Goal: Find specific page/section: Find specific page/section

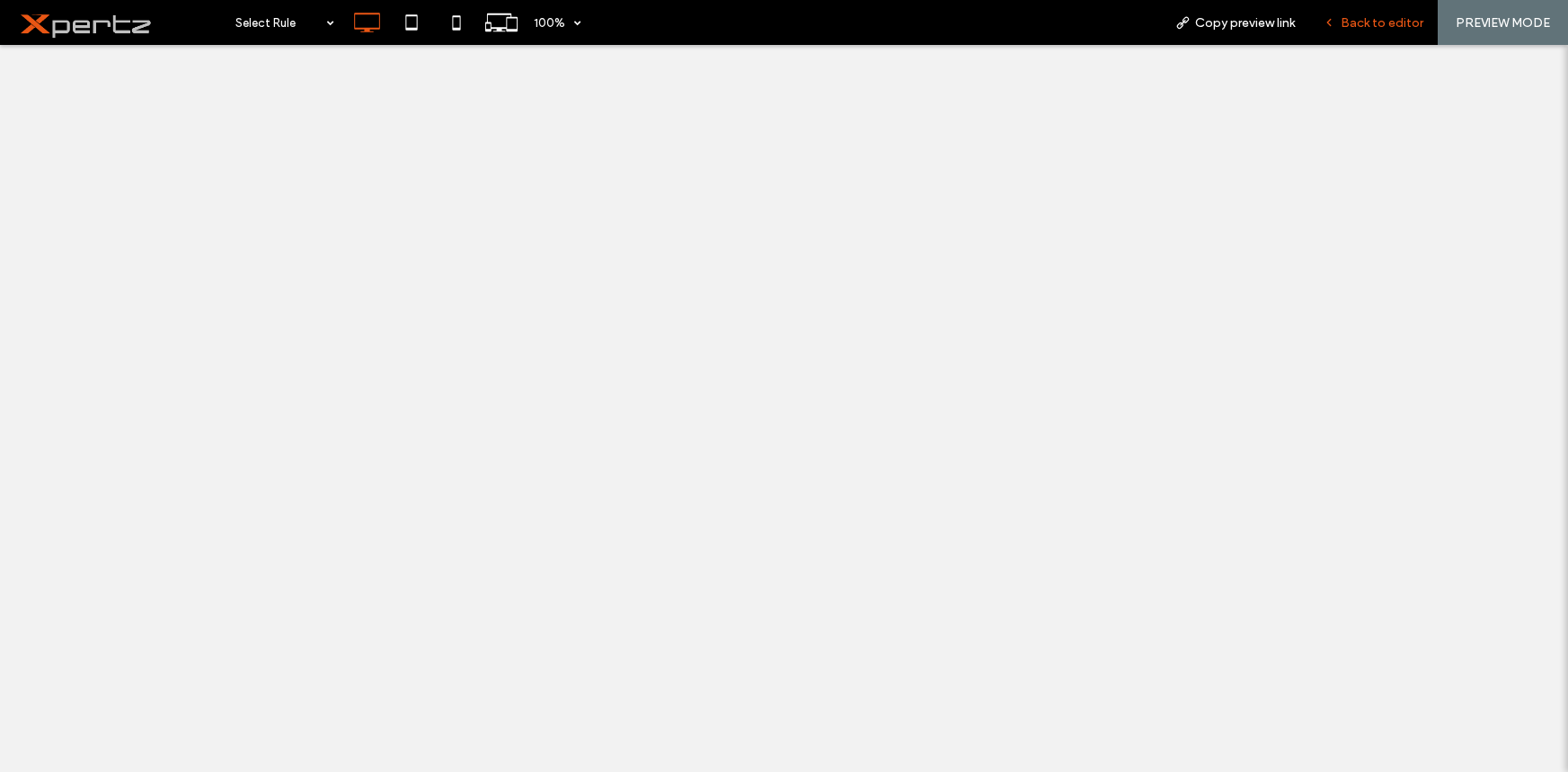
click at [1370, 23] on span "Back to editor" at bounding box center [1382, 23] width 83 height 15
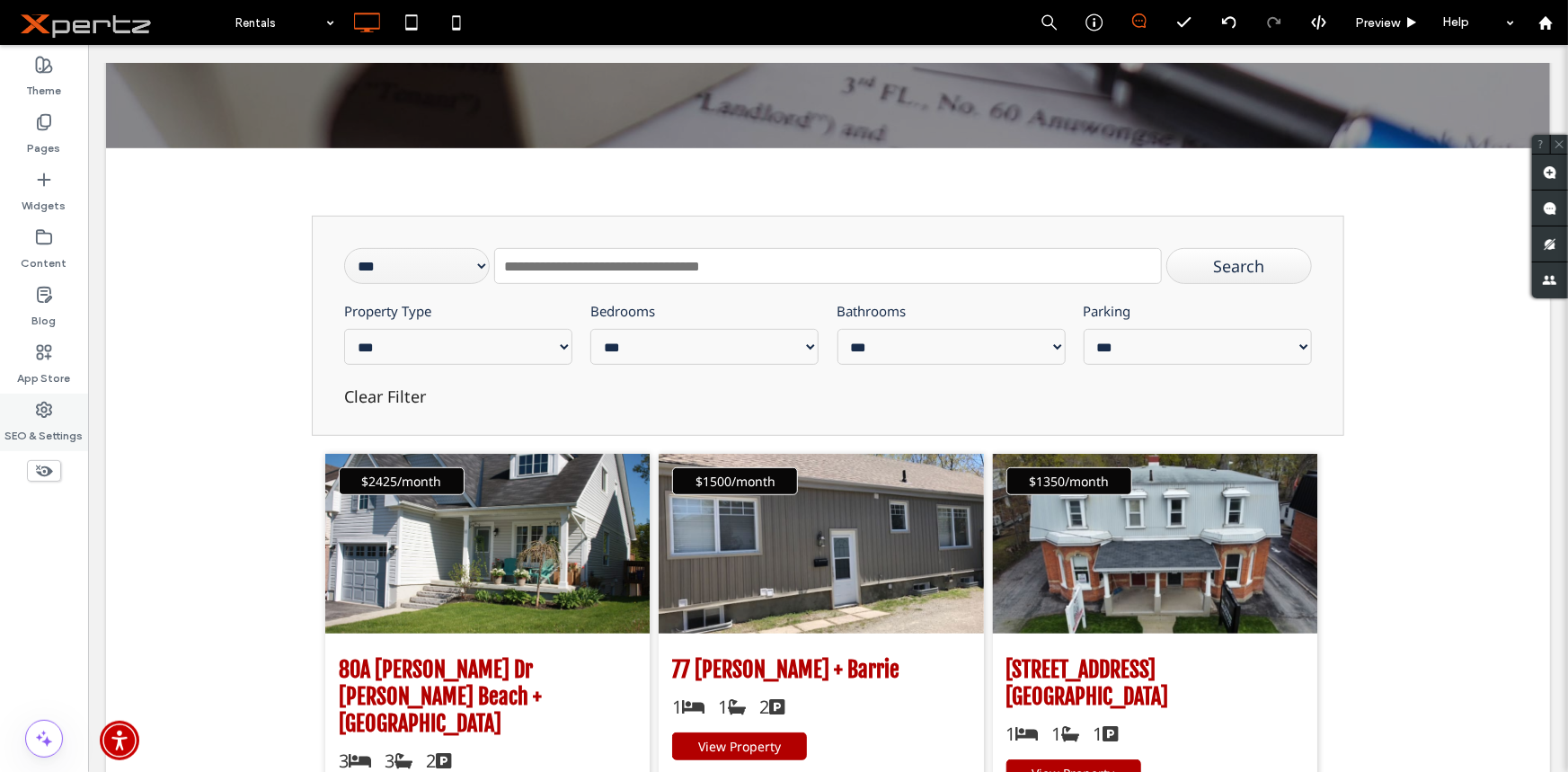
click at [36, 422] on label "SEO & Settings" at bounding box center [45, 431] width 78 height 25
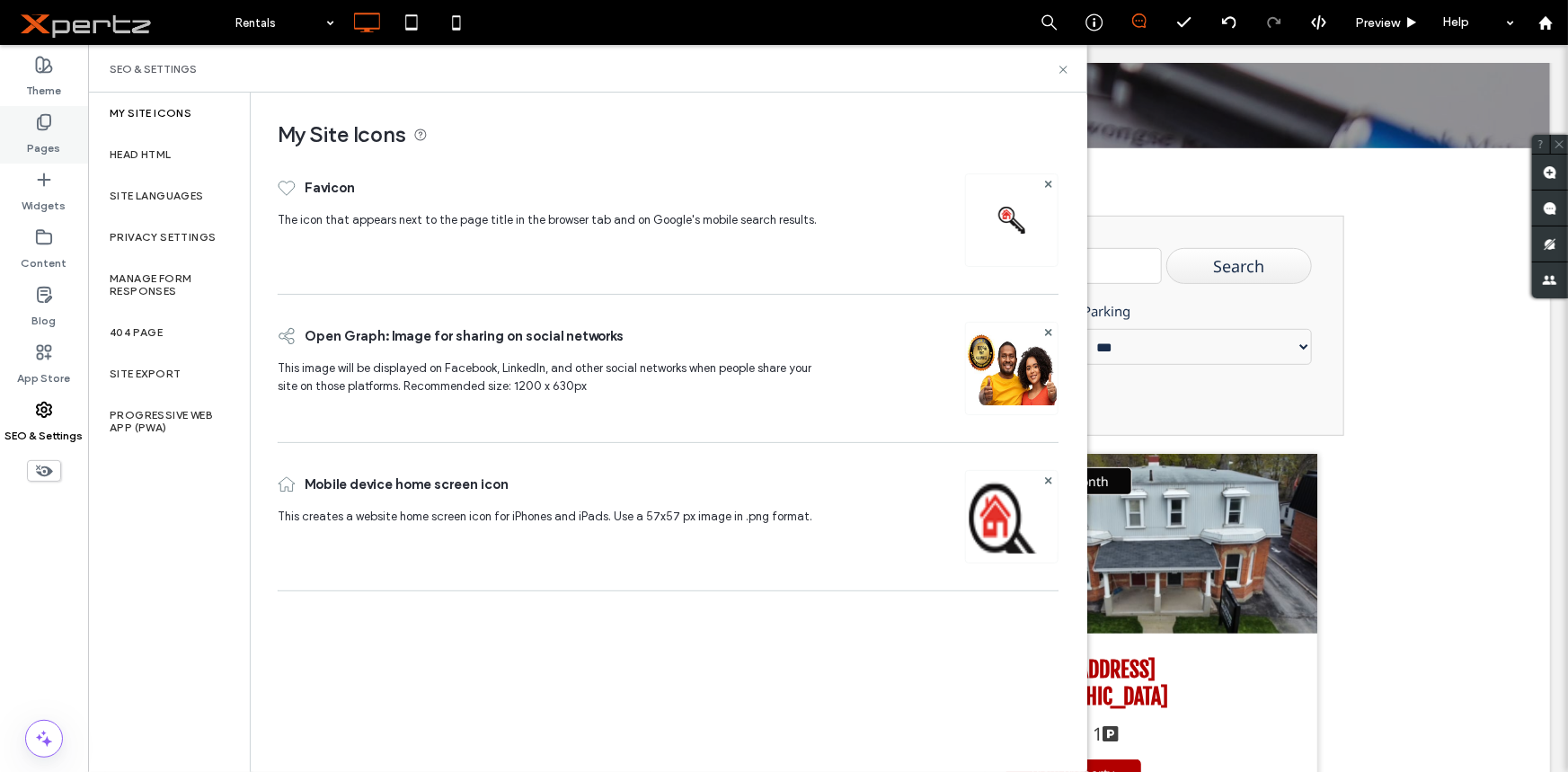
click at [62, 135] on div "Pages" at bounding box center [44, 135] width 88 height 58
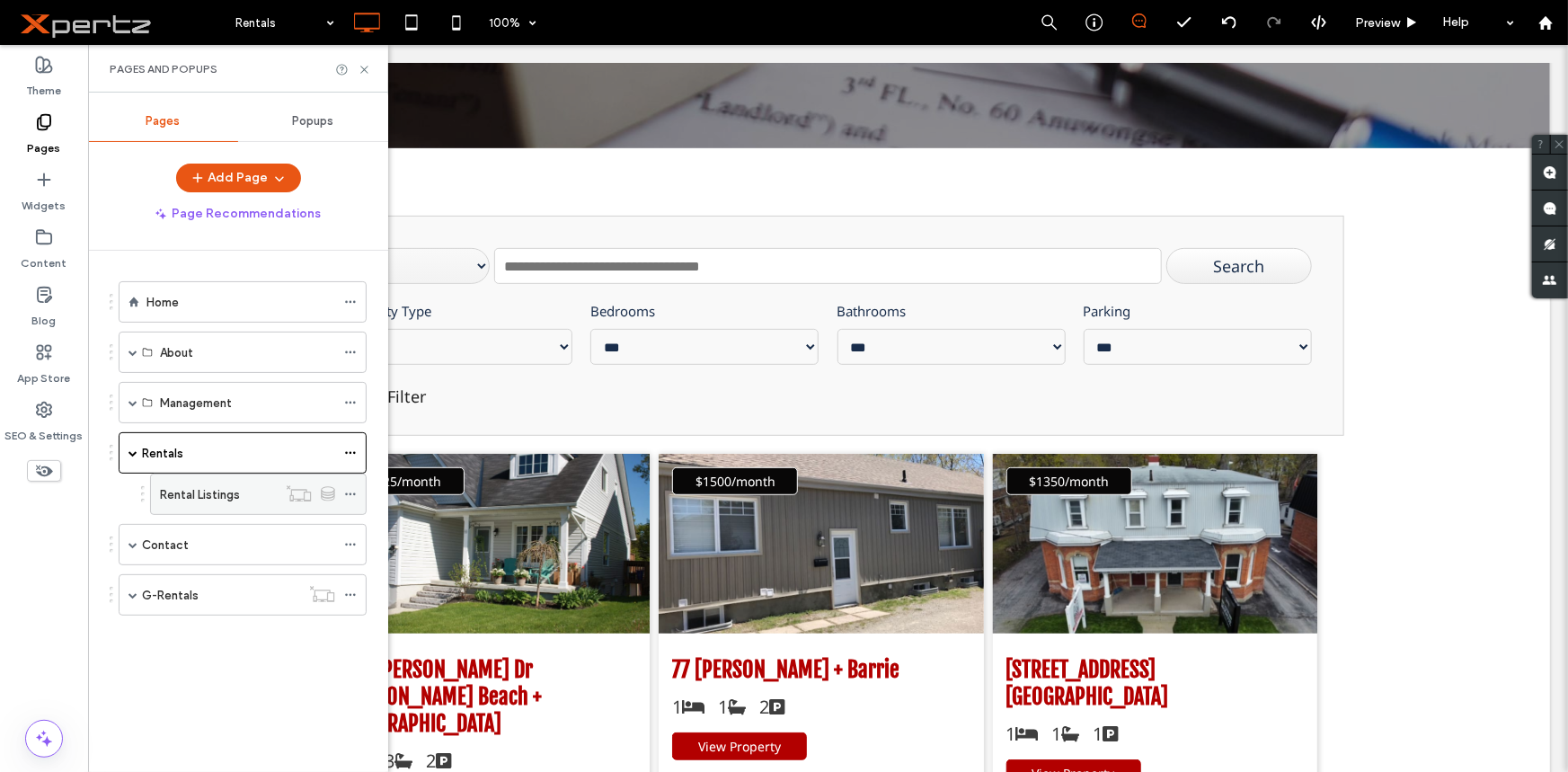
click at [240, 485] on div "Rental Listings" at bounding box center [217, 495] width 117 height 19
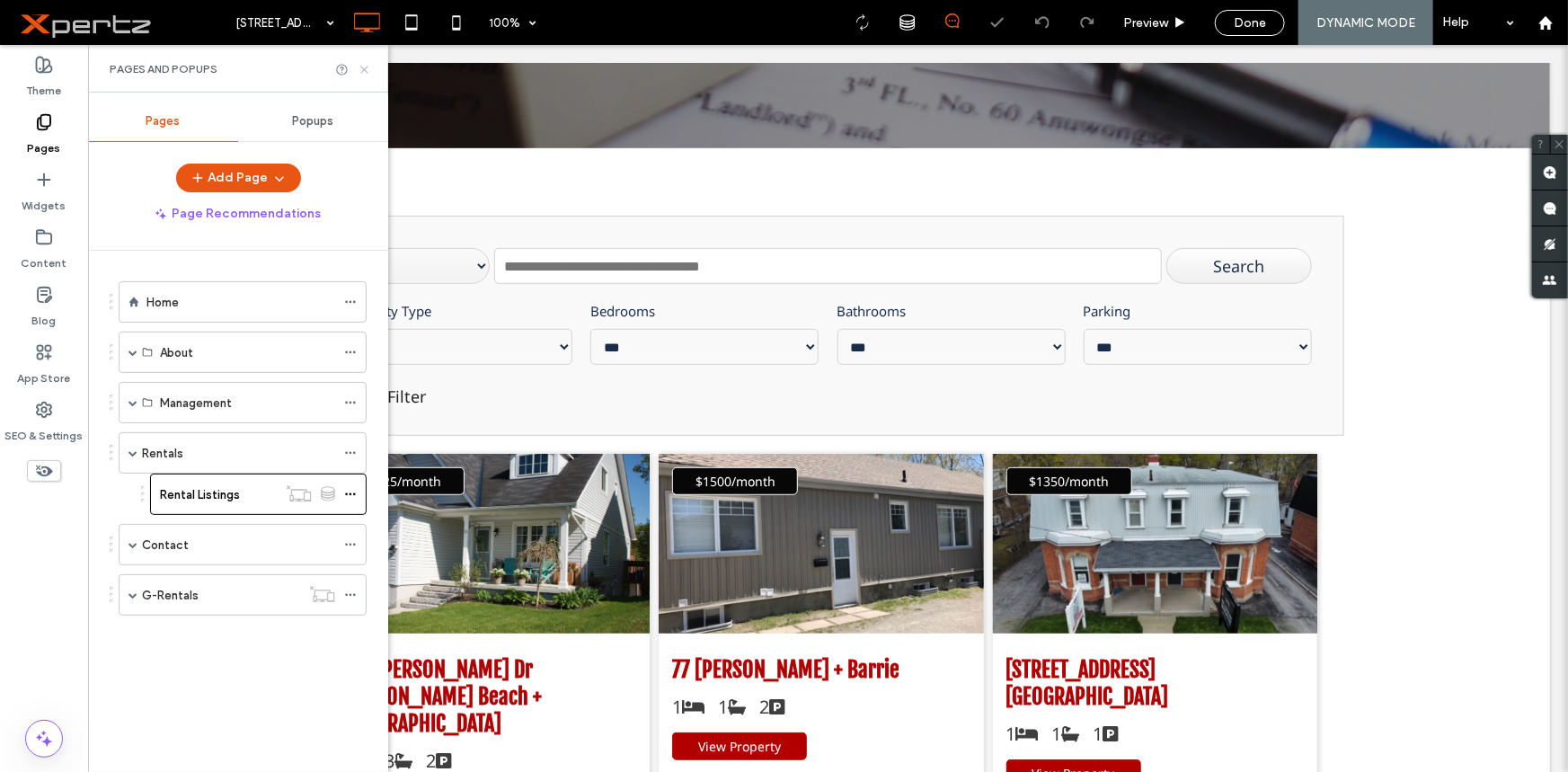
click at [364, 67] on icon at bounding box center [365, 69] width 13 height 13
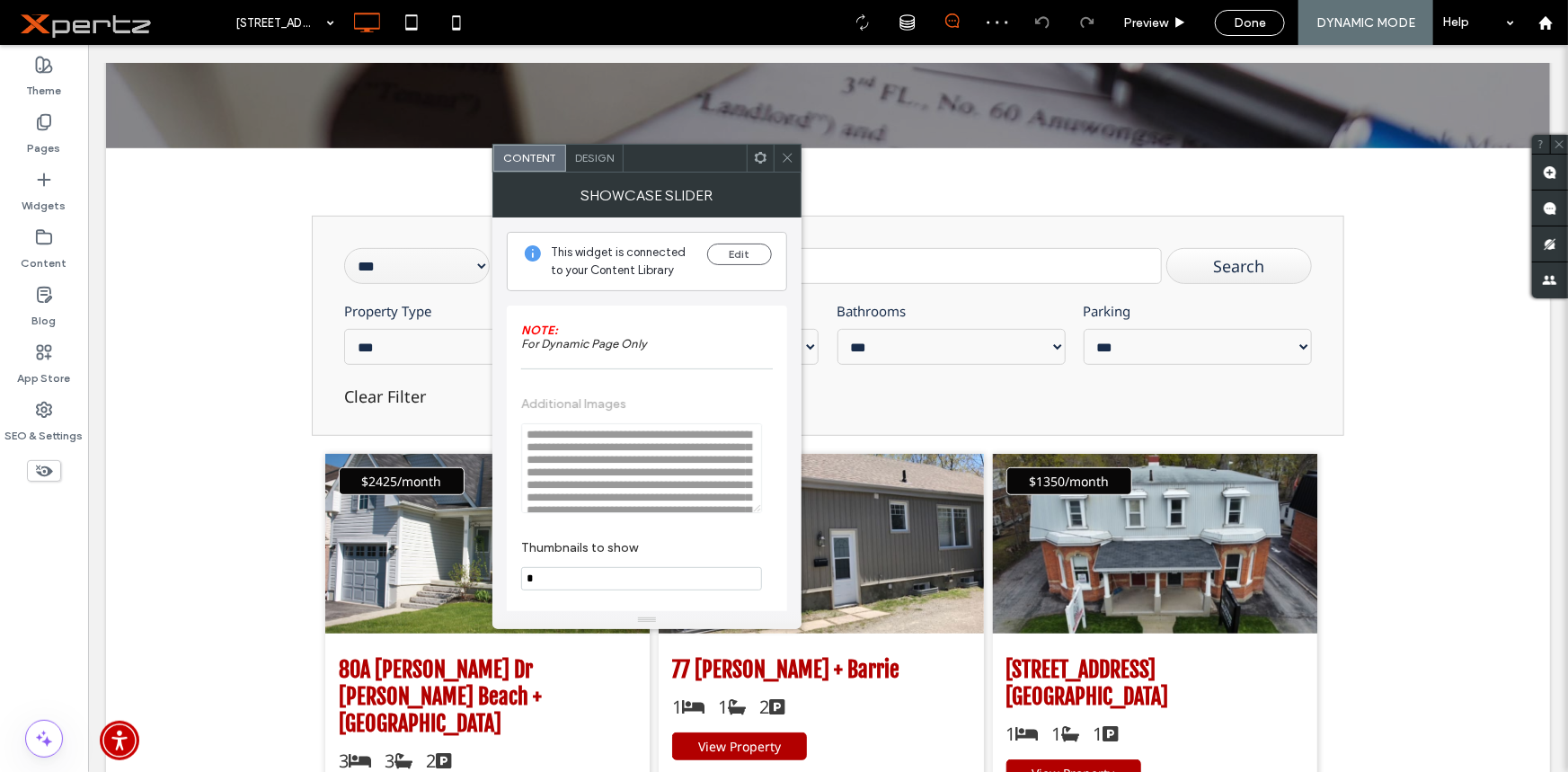
scroll to position [64, 0]
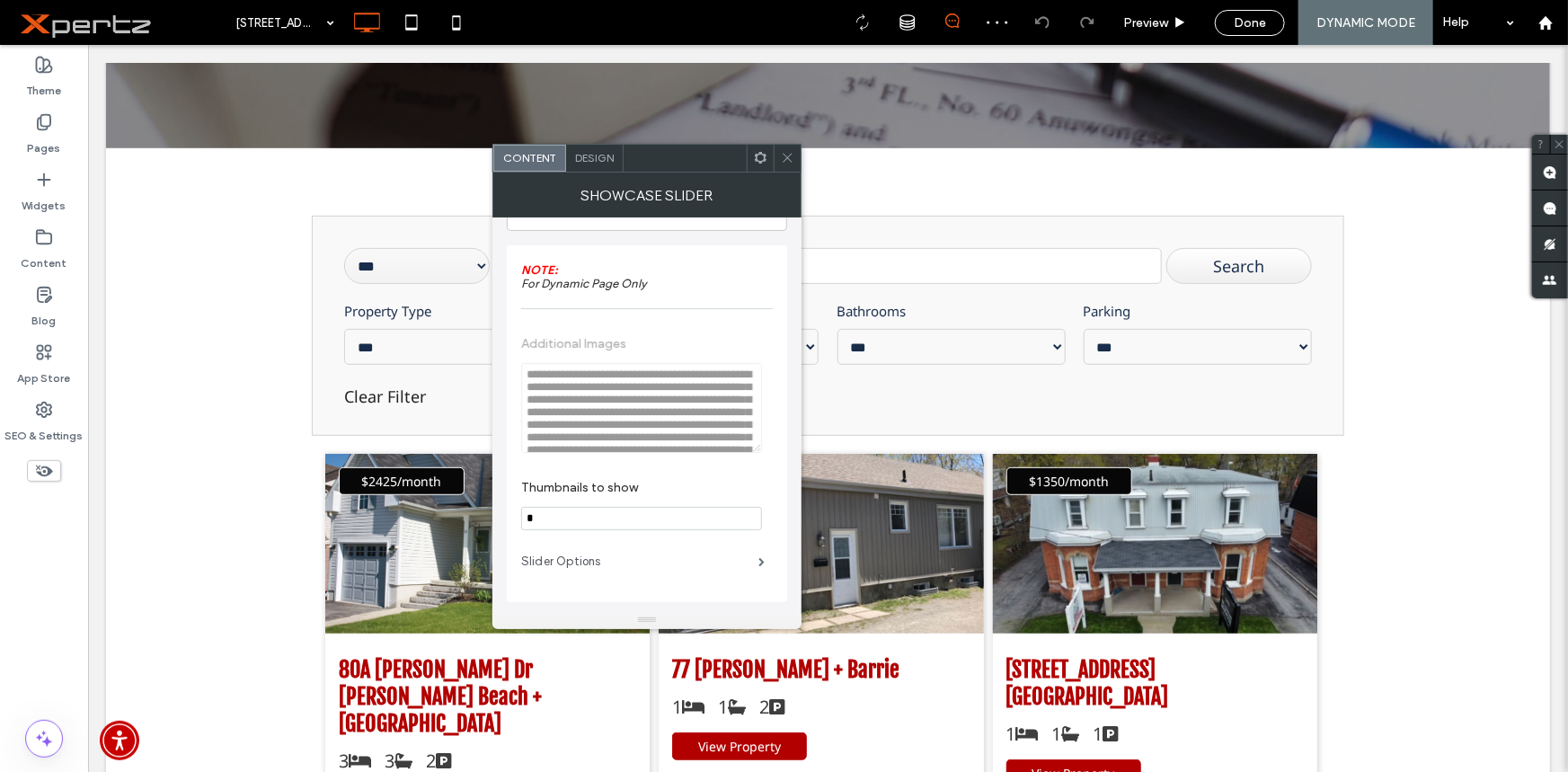
click at [674, 561] on label "Slider Options" at bounding box center [640, 561] width 237 height 36
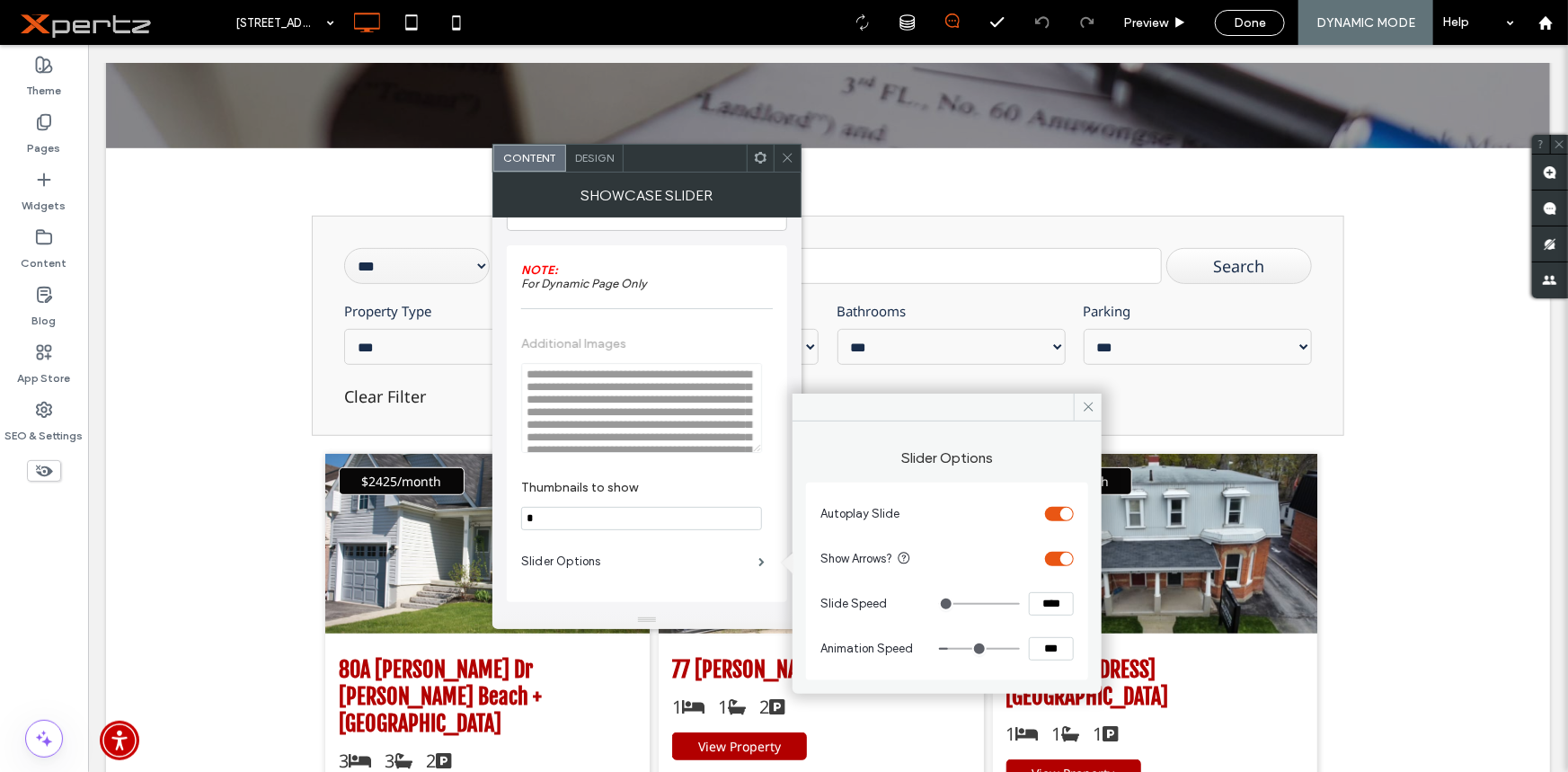
click at [571, 152] on div "Design" at bounding box center [595, 158] width 58 height 27
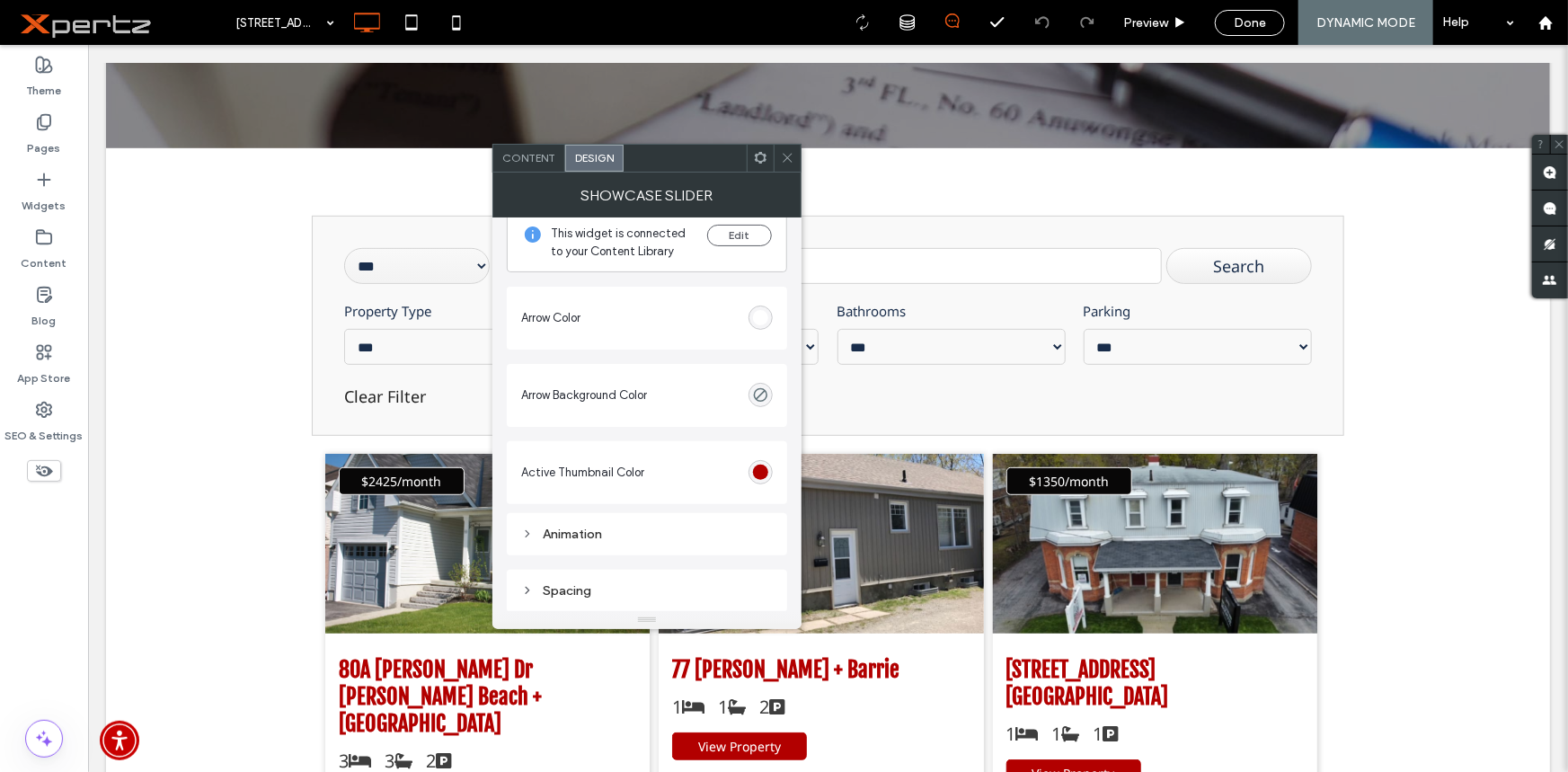
scroll to position [0, 0]
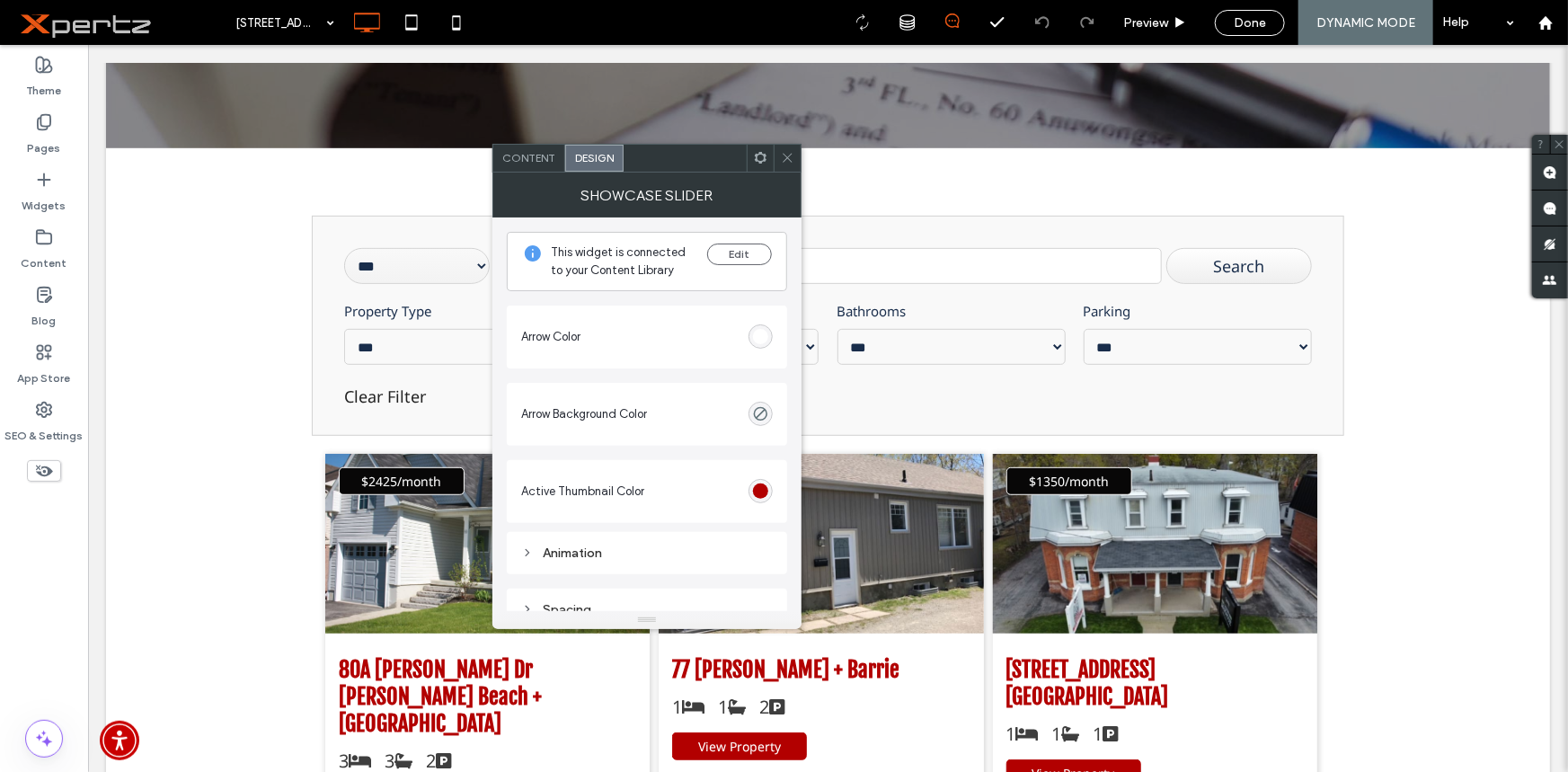
click at [602, 490] on span "Active Thumbnail Color" at bounding box center [583, 491] width 123 height 18
